Goal: Transaction & Acquisition: Purchase product/service

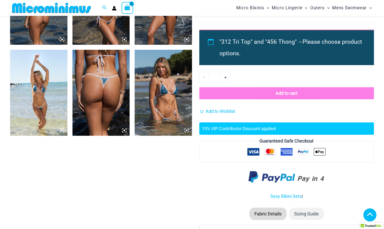
scroll to position [575, 0]
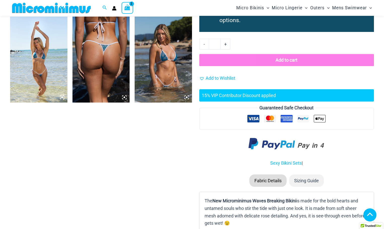
click at [30, 5] on img at bounding box center [51, 7] width 83 height 11
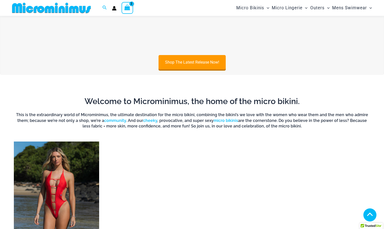
scroll to position [323, 0]
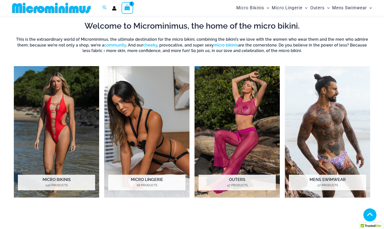
click at [128, 9] on icon "View Shopping Cart, 2 items" at bounding box center [128, 8] width 6 height 6
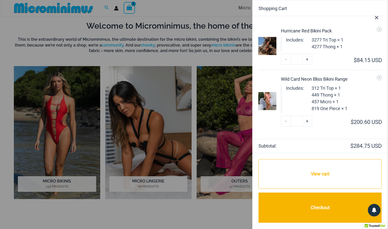
click at [376, 18] on icon "Close Cart Drawer" at bounding box center [376, 17] width 3 height 3
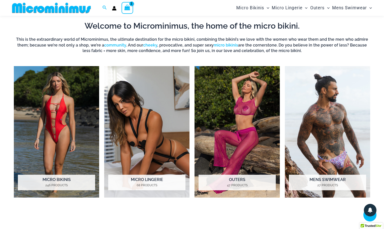
click at [131, 8] on icon "View Shopping Cart, 2 items" at bounding box center [127, 7] width 7 height 7
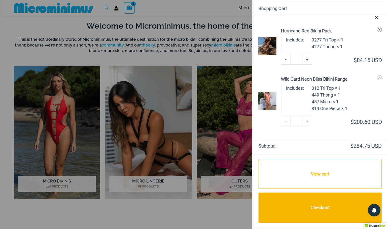
click at [379, 30] on icon "Remove Hurricane Red Bikini Pack from cart" at bounding box center [379, 30] width 4 height 4
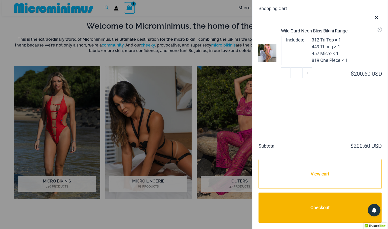
click at [379, 28] on button "Close Cart Drawer" at bounding box center [376, 16] width 22 height 25
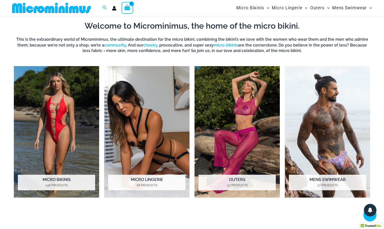
click at [129, 8] on icon "View Shopping Cart, 1 items" at bounding box center [128, 8] width 6 height 6
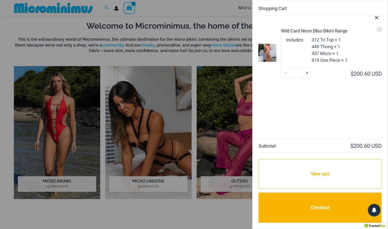
click at [378, 29] on button "Close Cart Drawer" at bounding box center [376, 16] width 22 height 25
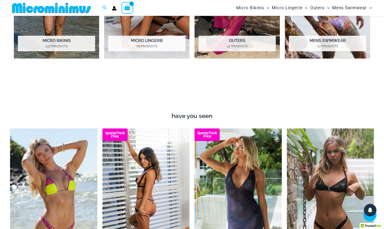
scroll to position [524, 0]
